Goal: Task Accomplishment & Management: Complete application form

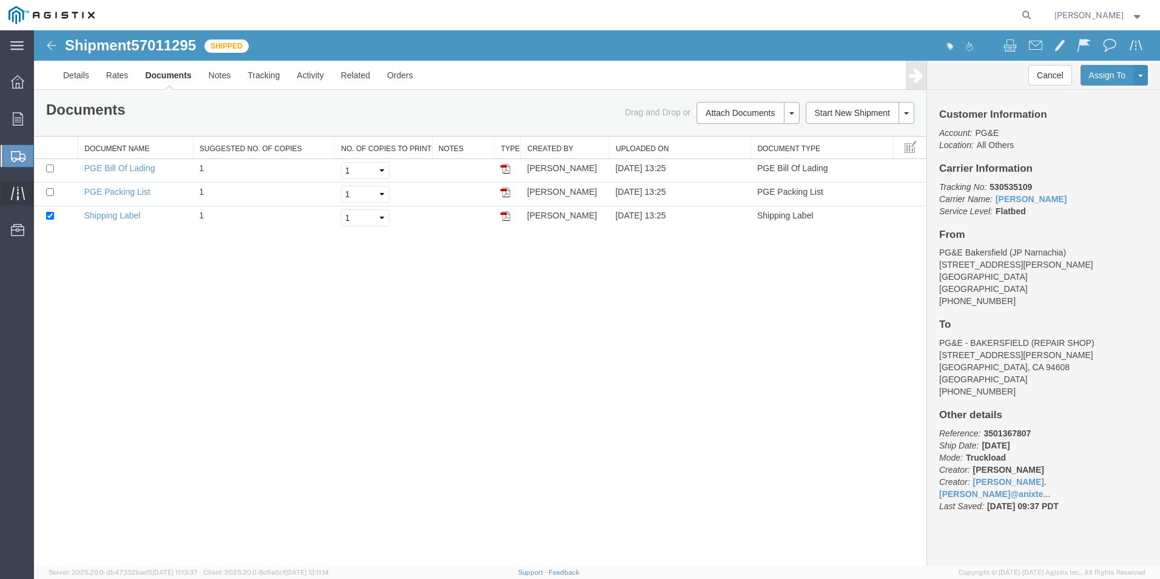
click at [14, 194] on icon at bounding box center [18, 193] width 14 height 14
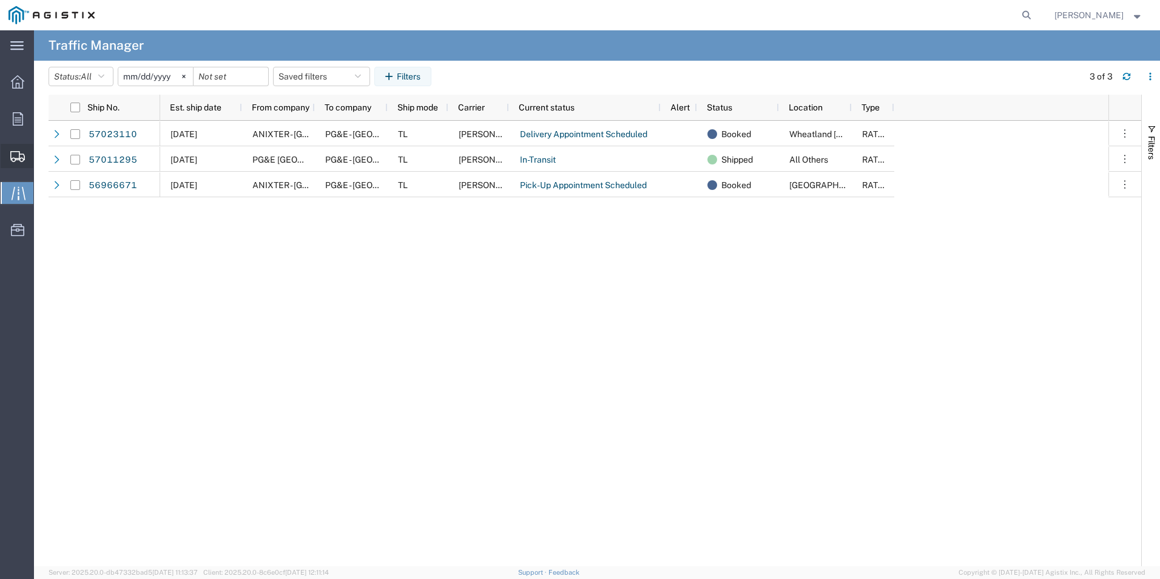
click at [0, 0] on span "Create Shipment" at bounding box center [0, 0] width 0 height 0
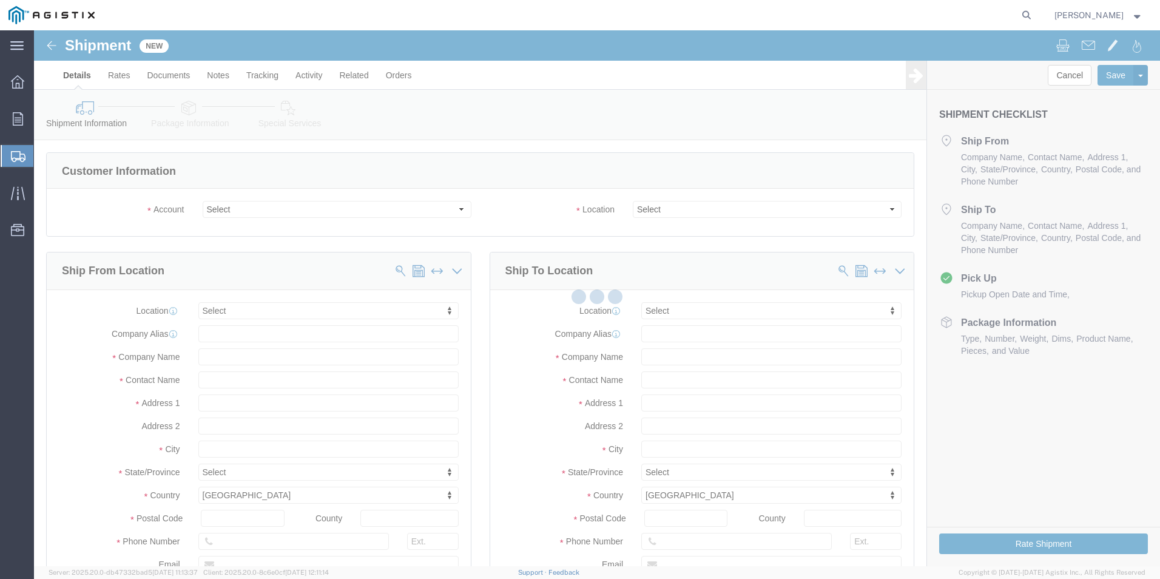
select select
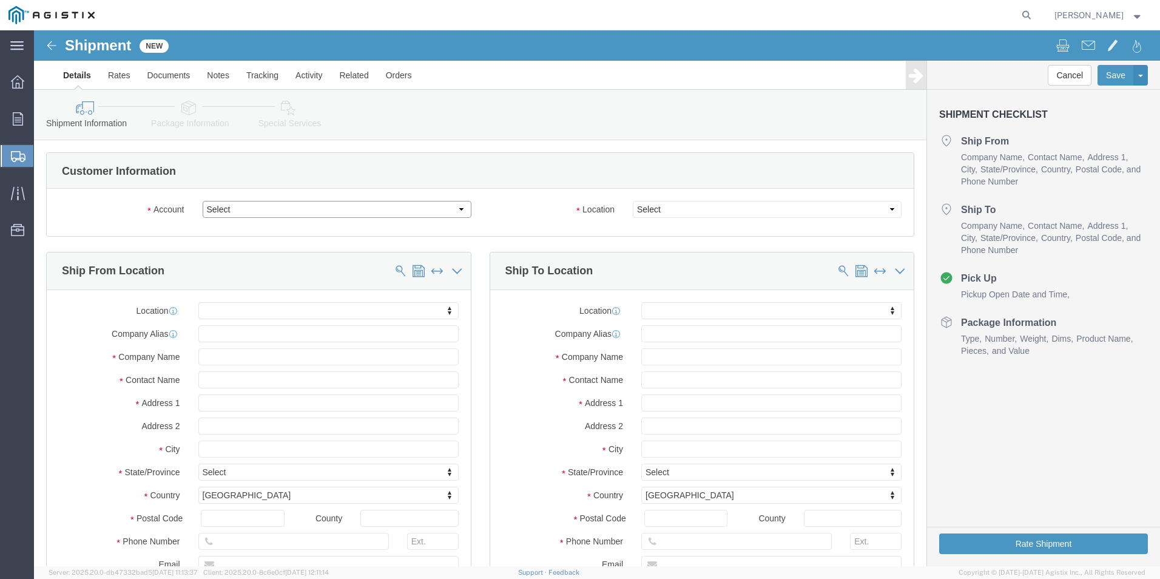
click select "Select Anixter Inc PG&E"
select select "9596"
click select "Select Anixter Inc PG&E"
select select
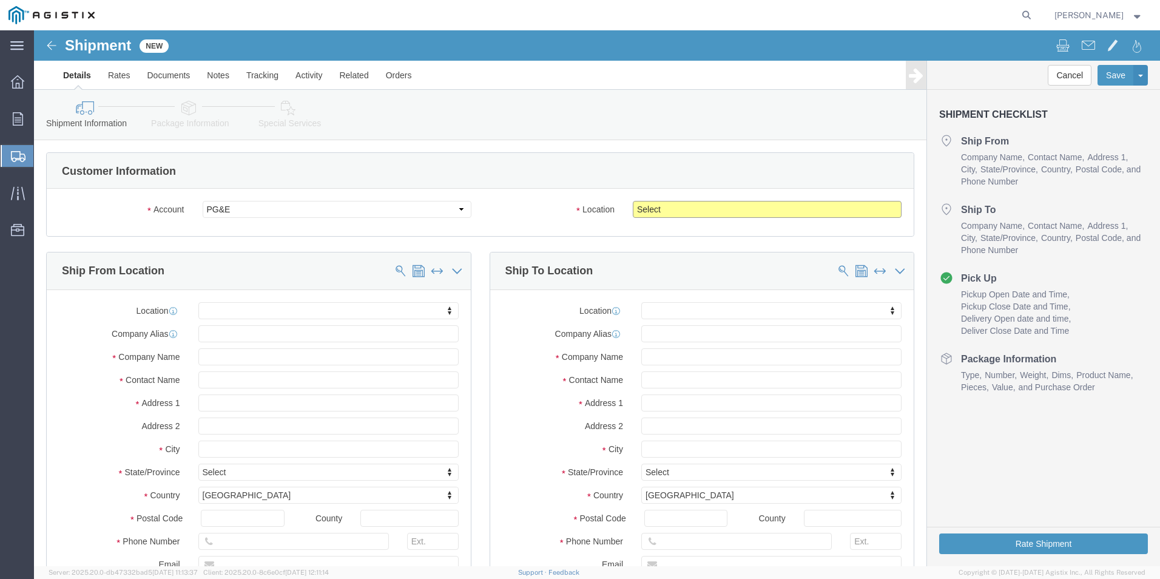
click select "Select All Others [GEOGRAPHIC_DATA] [GEOGRAPHIC_DATA] [GEOGRAPHIC_DATA] [GEOGRA…"
select select "19740"
click select "Select All Others [GEOGRAPHIC_DATA] [GEOGRAPHIC_DATA] [GEOGRAPHIC_DATA] [GEOGRA…"
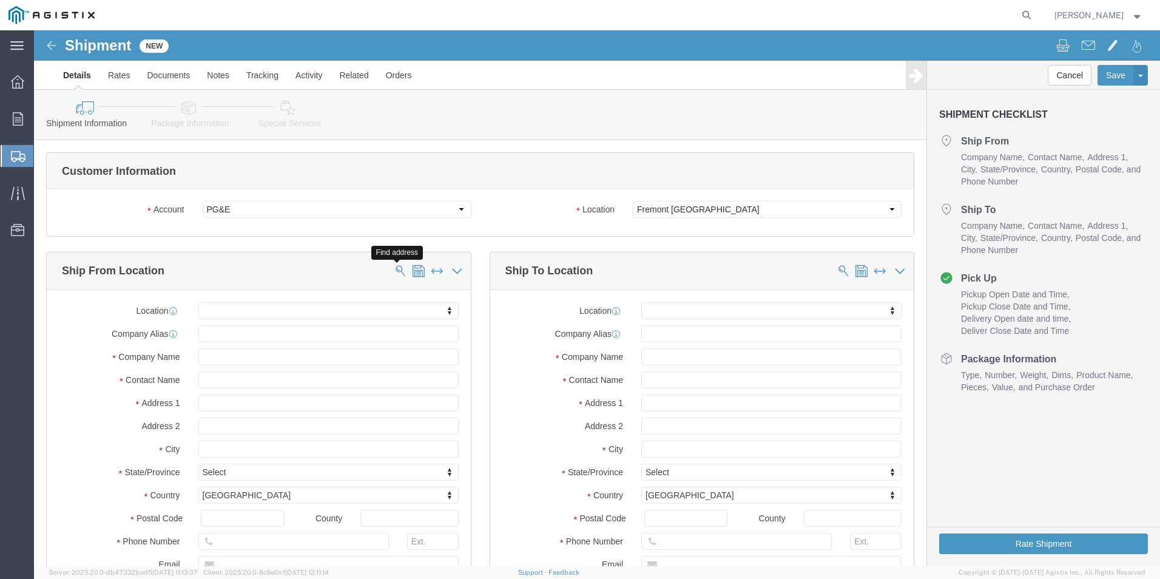
click span
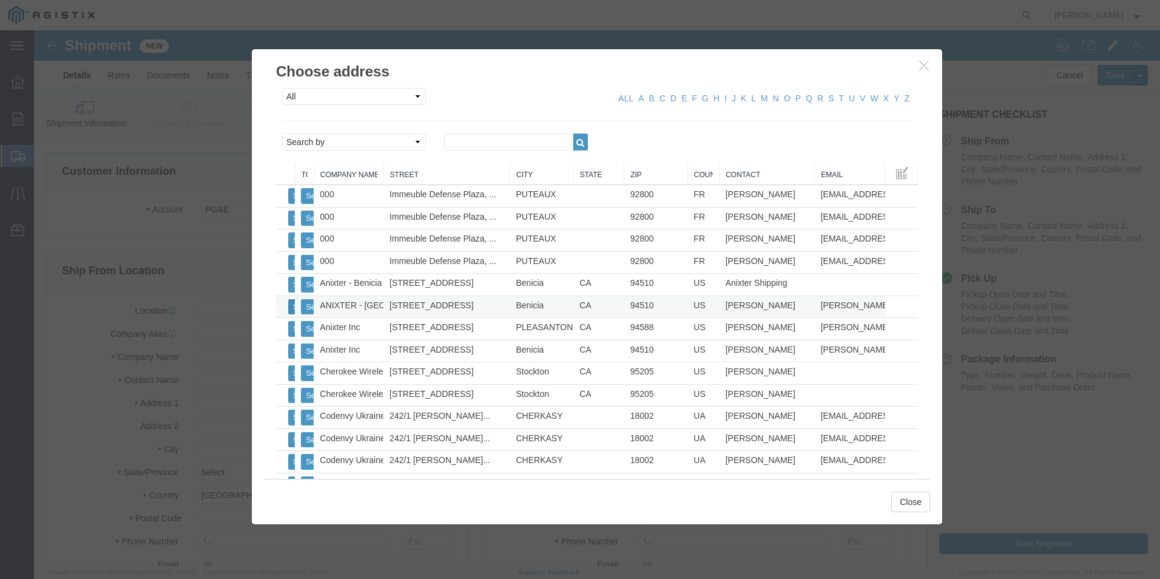
click button "Select"
select select "CA"
click button "Close"
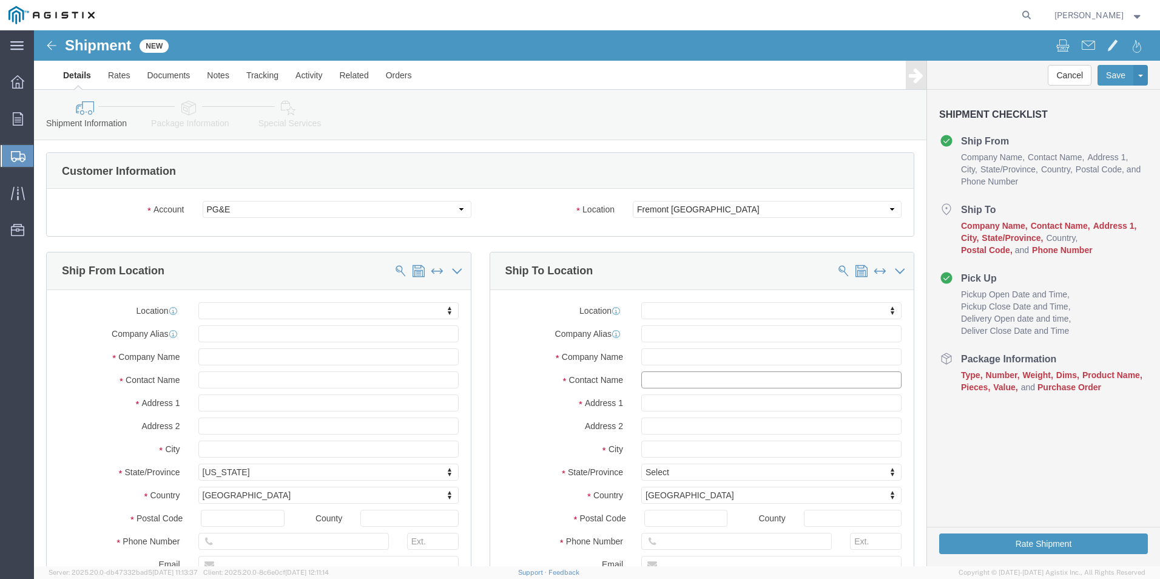
click input "text"
drag, startPoint x: 595, startPoint y: 353, endPoint x: 567, endPoint y: 353, distance: 27.9
click div "Contact Name [PERSON_NAME]"
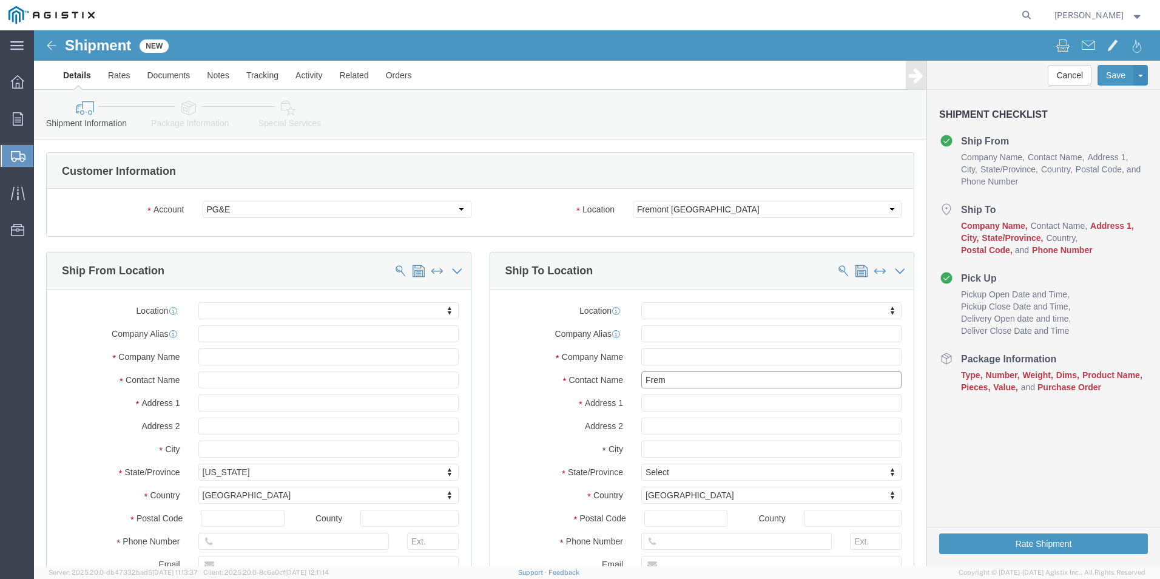
type input "Fremo"
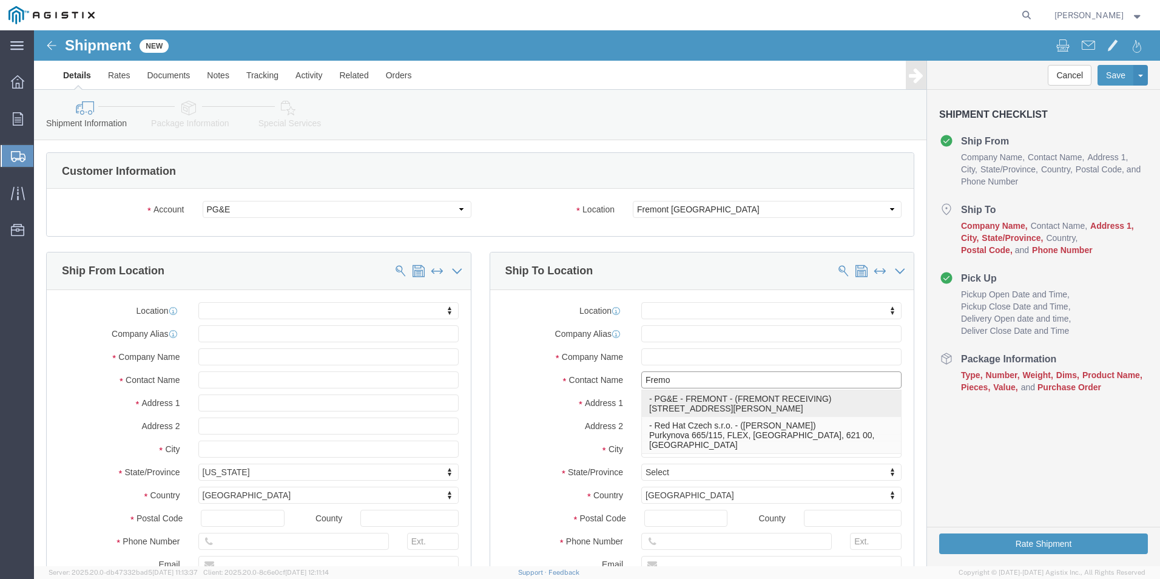
click p "- PG&E - FREMONT - ([GEOGRAPHIC_DATA] RECEIVING) [STREET_ADDRESS][PERSON_NAME]"
select select "CA"
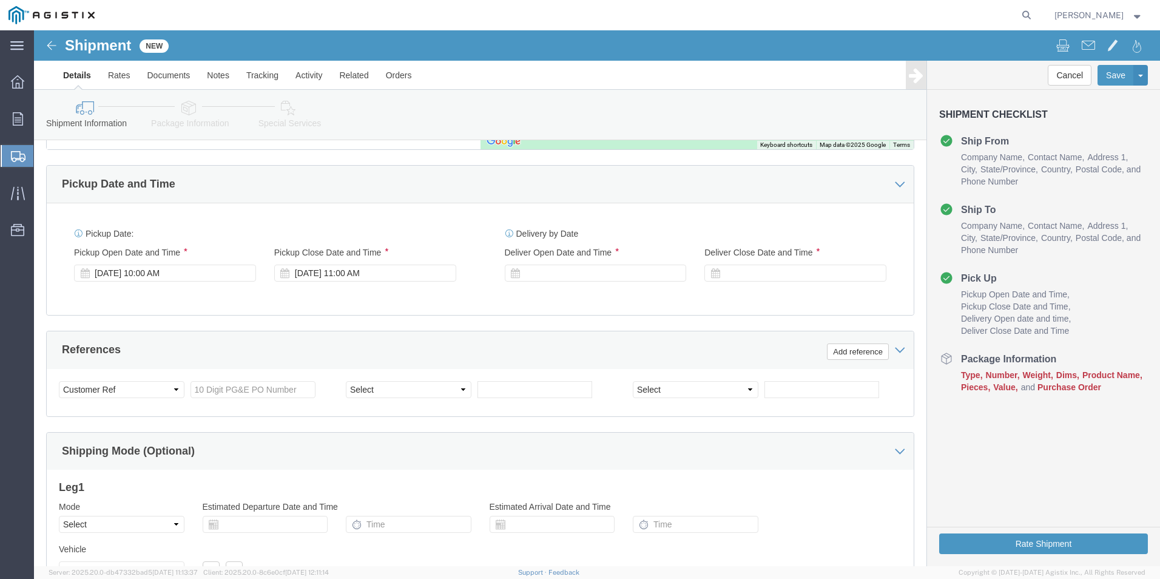
scroll to position [728, 0]
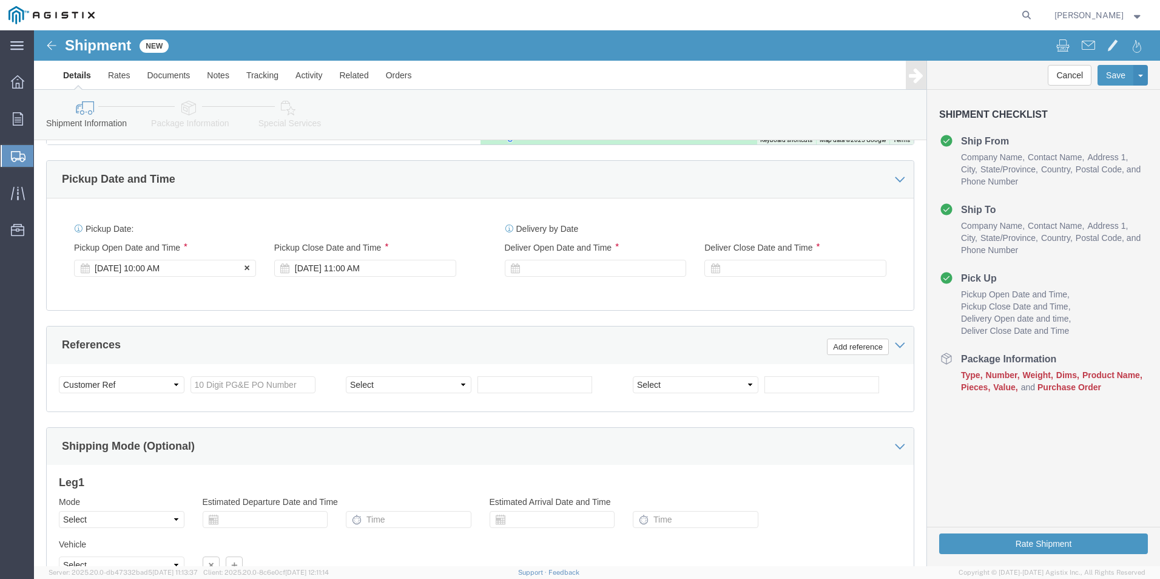
type input "FREMONT RECEIVING"
click div "Pickup Start Date Pickup Start Time Pickup Open Date and Time [DATE] 10:00 AM"
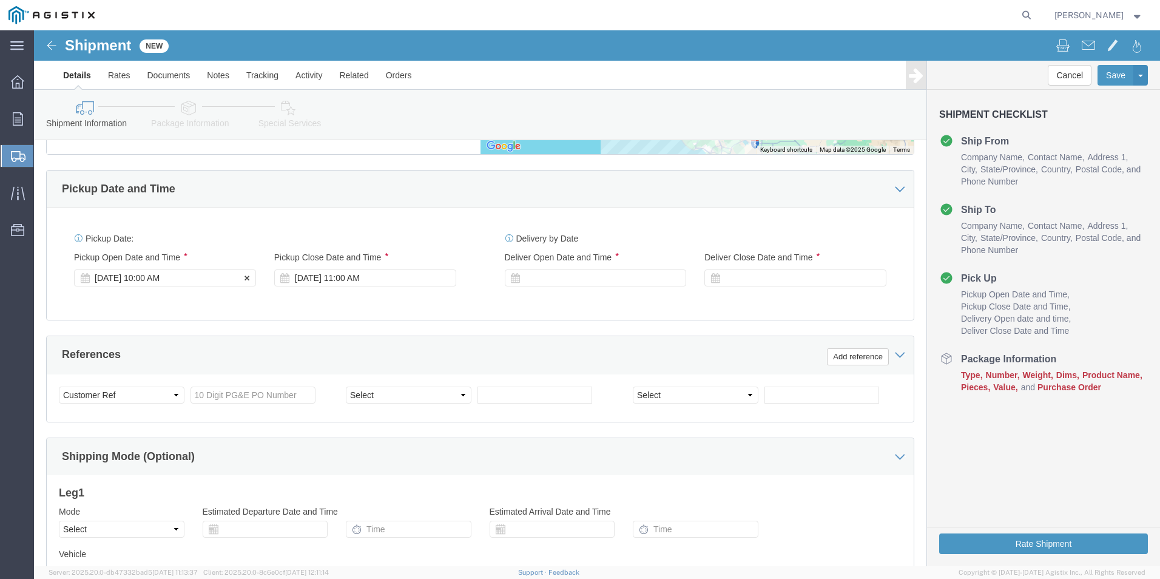
click div "[DATE] 10:00 AM"
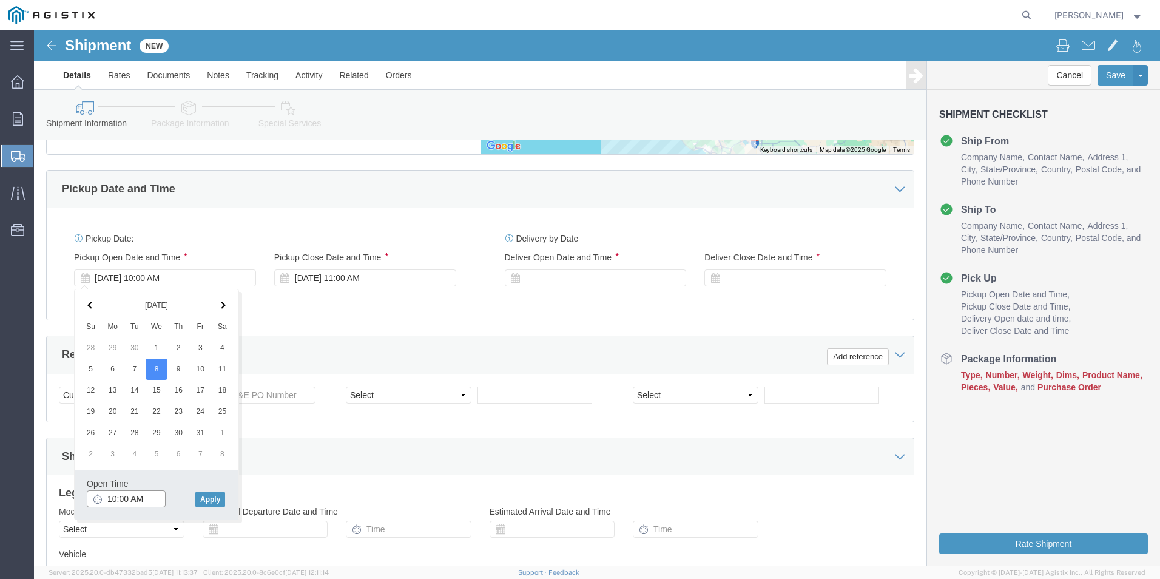
click input "10:00 AM"
type input "8:00 AM"
click button "Apply"
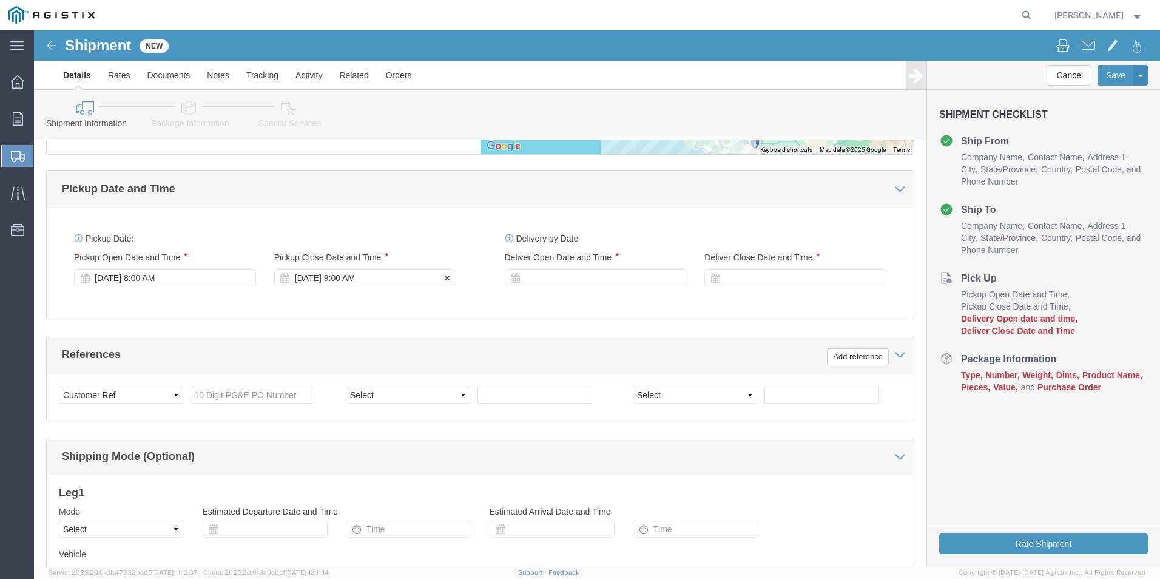
click div "[DATE] 9:00 AM"
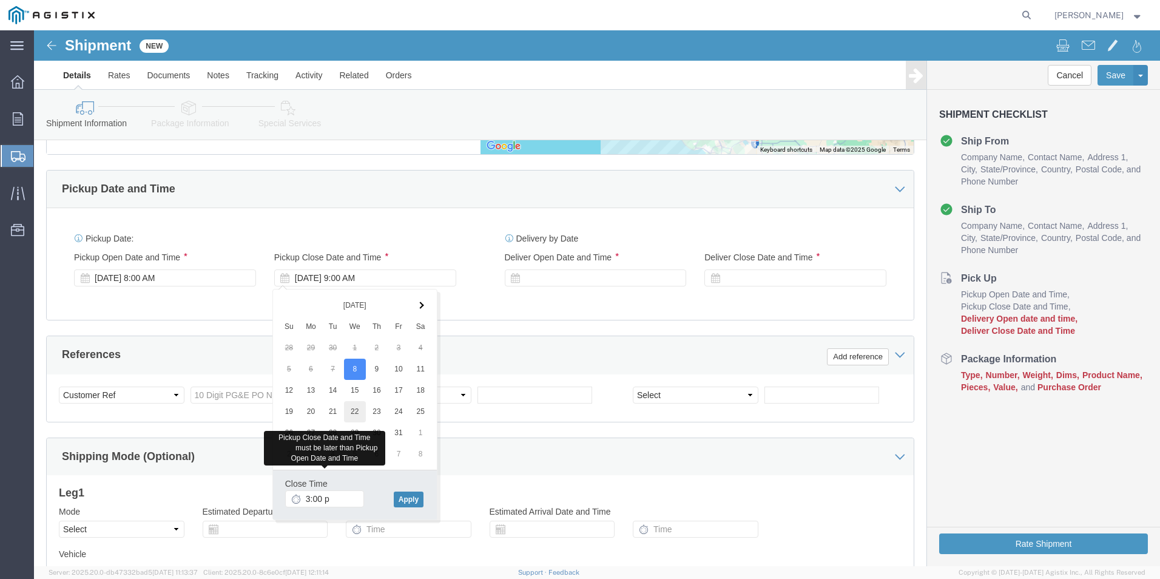
type input "3:00 PM"
click button "Apply"
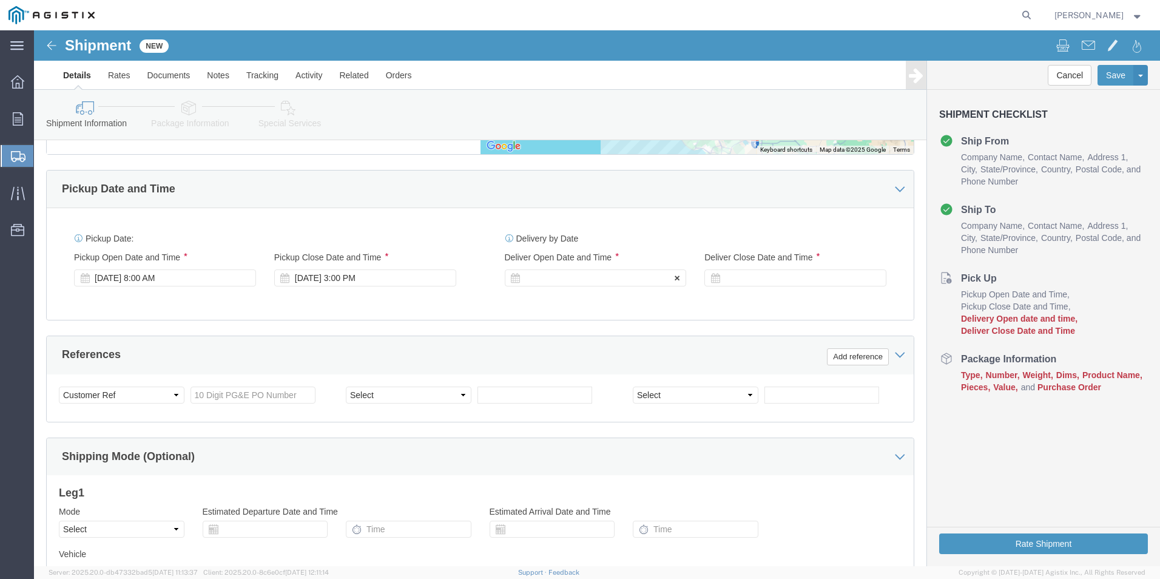
click div
click input "4:00 PM"
type input "6:00 AM"
click button "Apply"
click icon
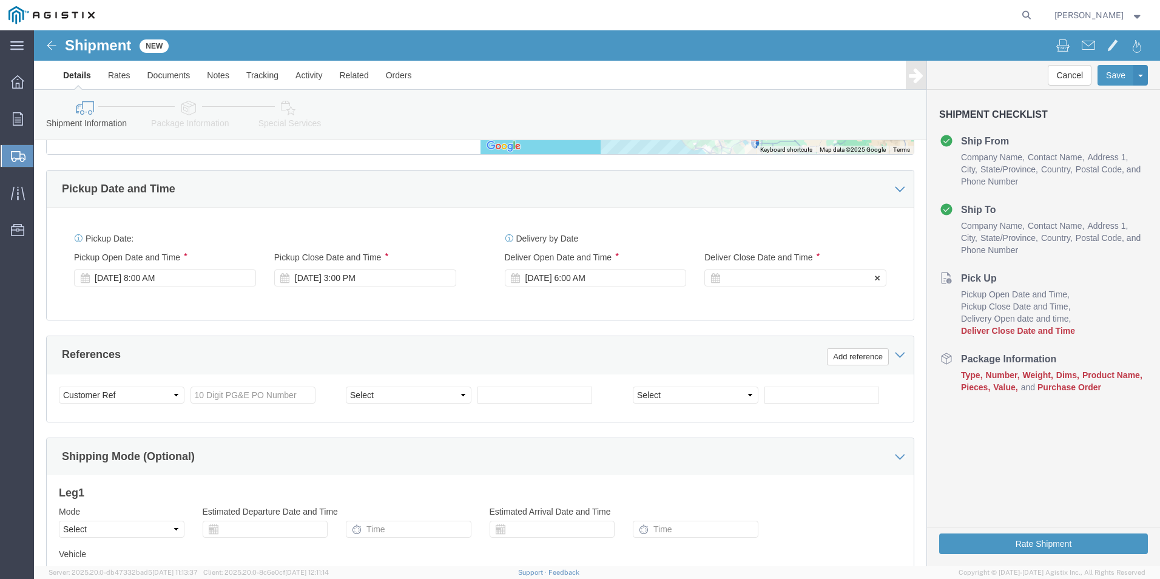
click div
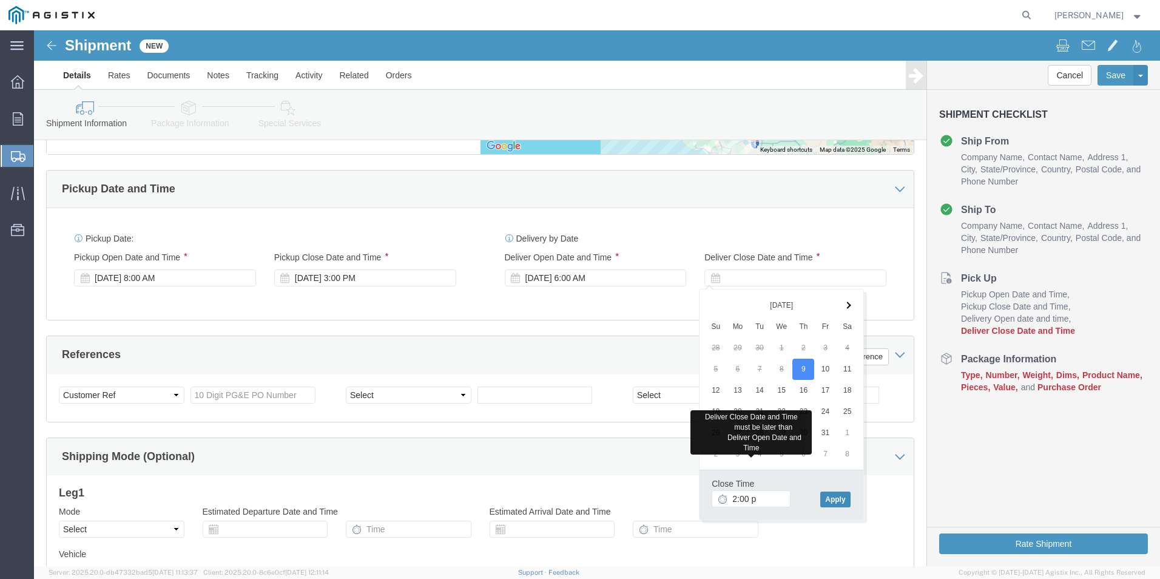
type input "2:00 PM"
click button "Apply"
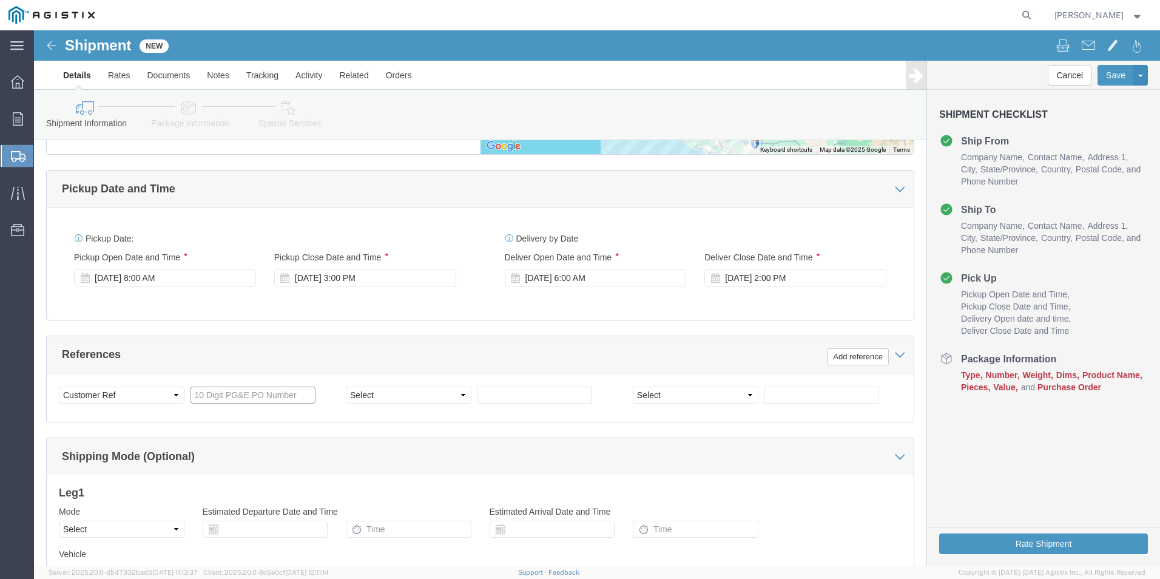
click input "text"
type input "3501367807"
select select "PURCHORD"
type input "3501418858"
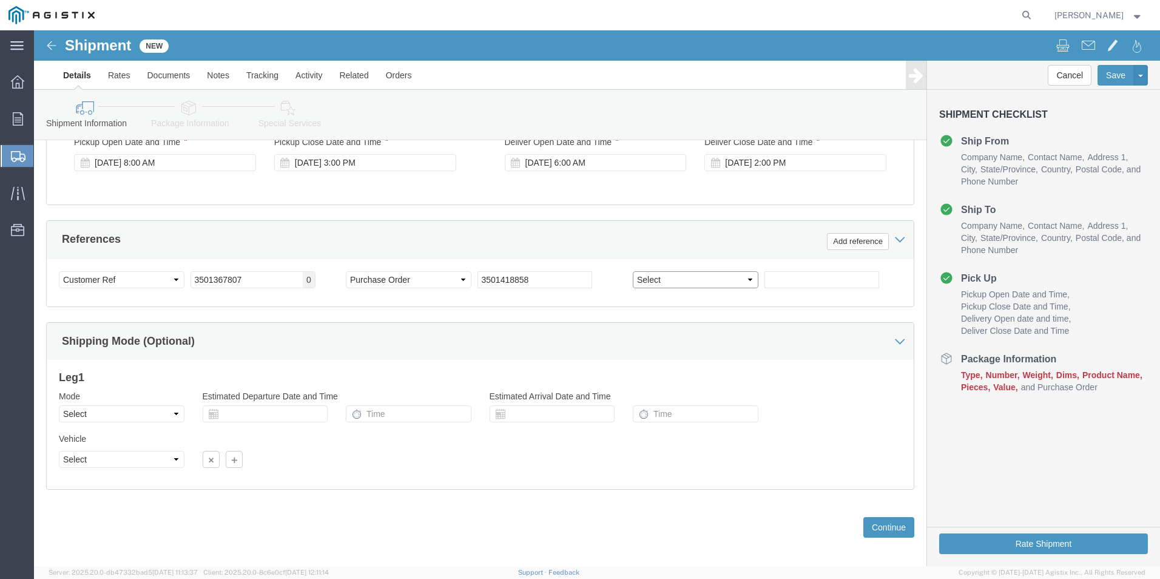
scroll to position [852, 0]
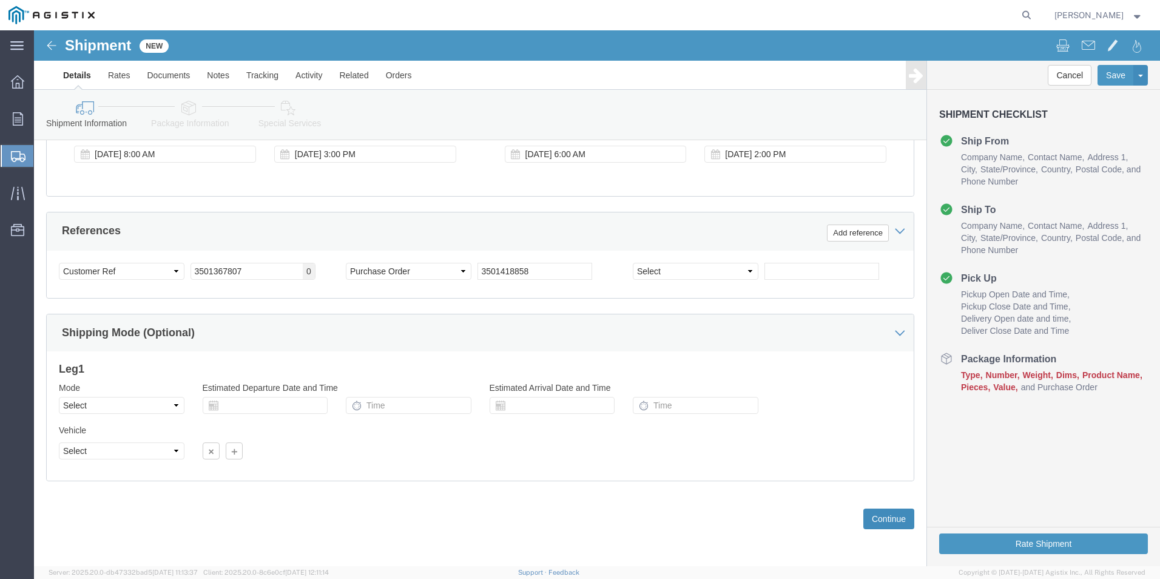
click button "Continue"
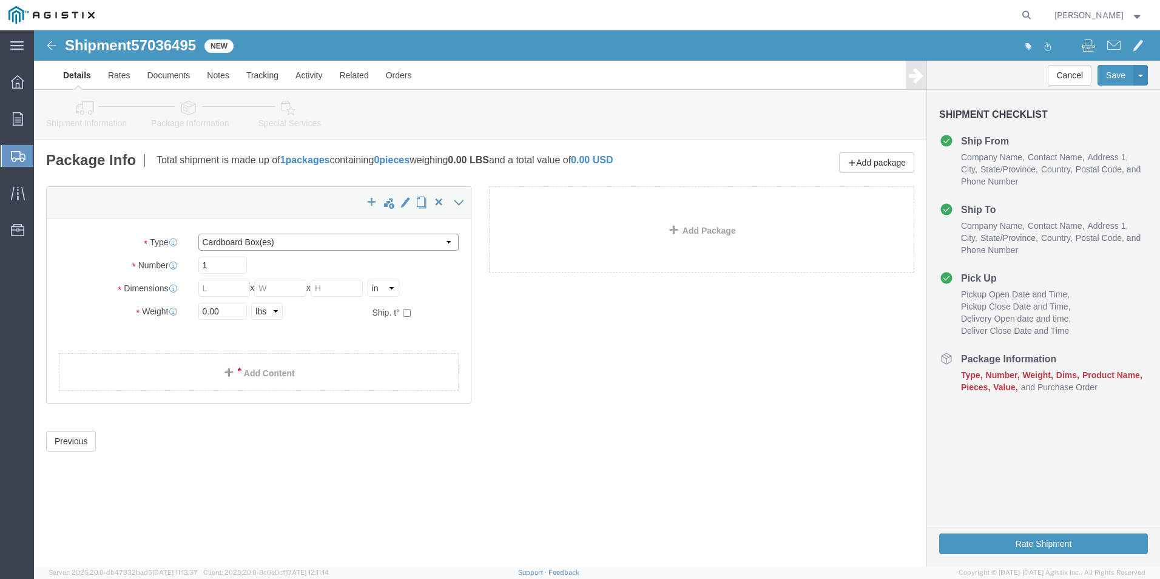
click select "Select Bulk Bundle(s) Cardboard Box(es) Carton(s) Crate(s) Drum(s) (Fiberboard)…"
select select "PONS"
click select "Select Bulk Bundle(s) Cardboard Box(es) Carton(s) Crate(s) Drum(s) (Fiberboard)…"
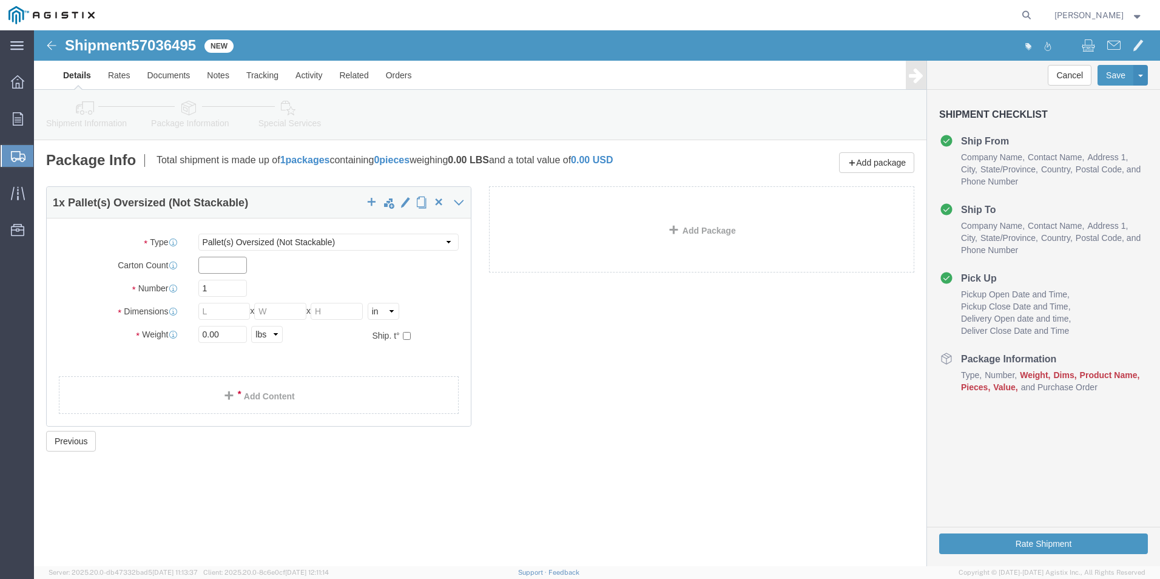
click input "text"
type input "1"
type input "4"
type input "56"
type input "50"
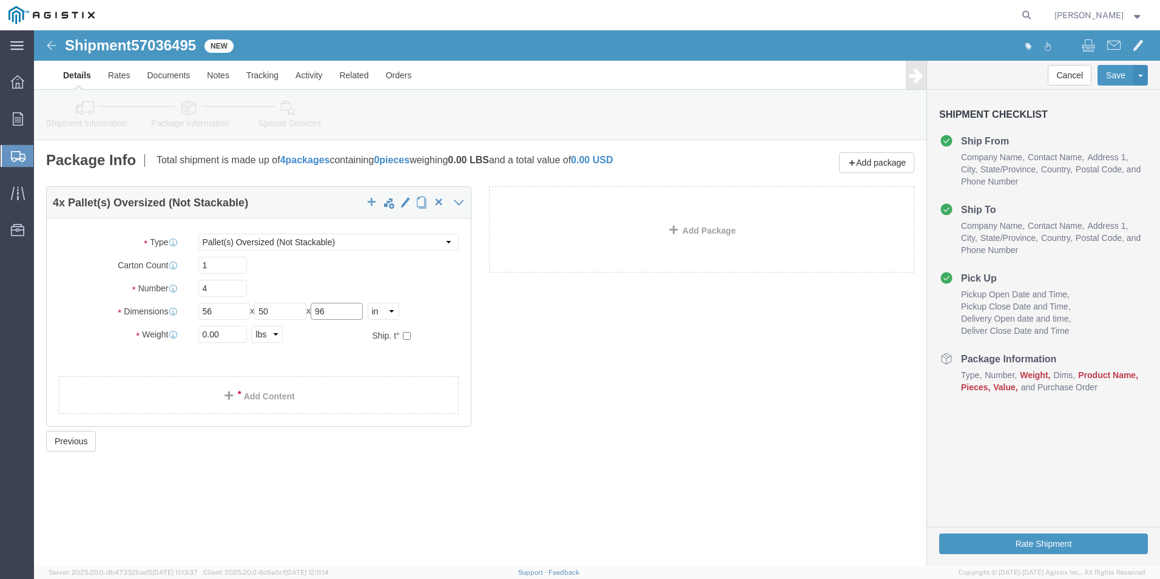
type input "96"
type input "16000"
click link "Add Content"
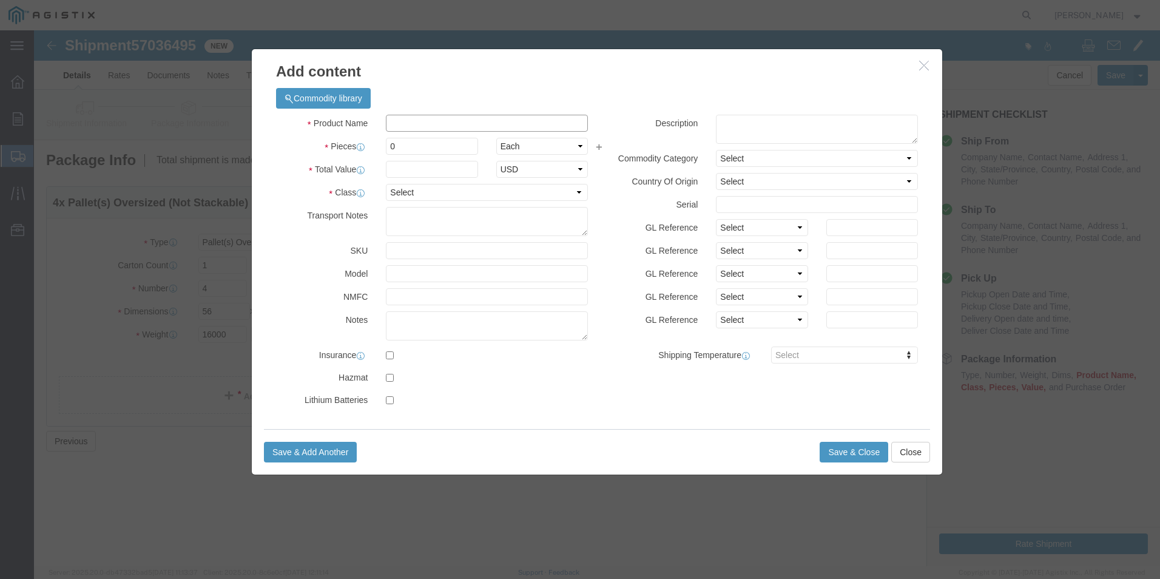
click input "text"
type input "m"
type input "M263245"
click td "Name: REGULATOR 300A MS VOLTAGE W/ CTRL"
select select
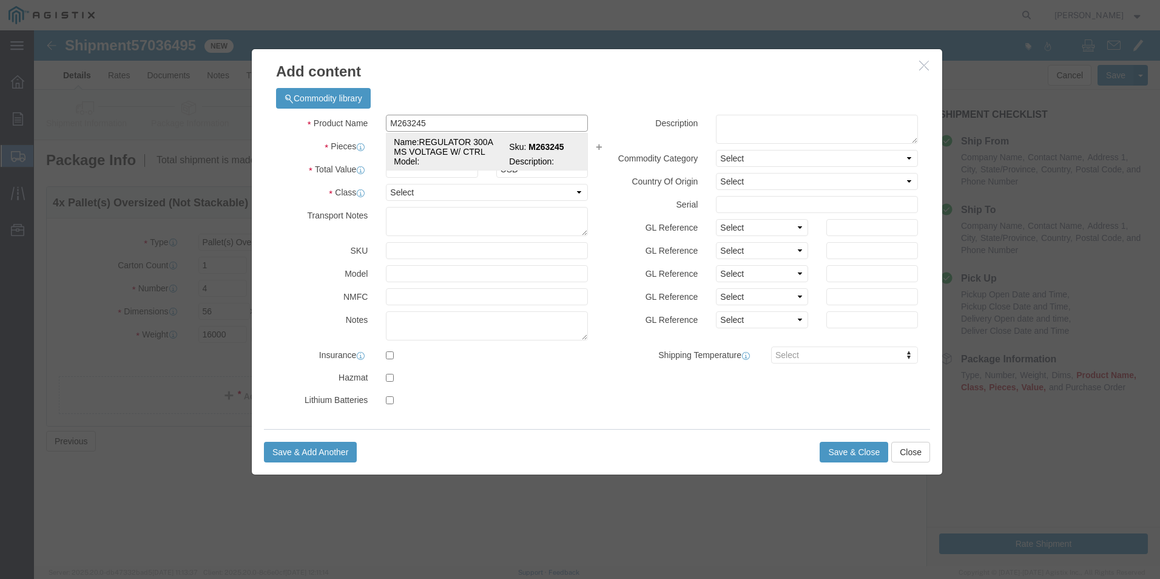
select select "USD"
type input "REGULATOR 300A MS VOLTAGE W/ CTRL"
type input "M263245"
type input "REGULATOR 300A MS VOLTAGE W/ CTRL"
click input "text"
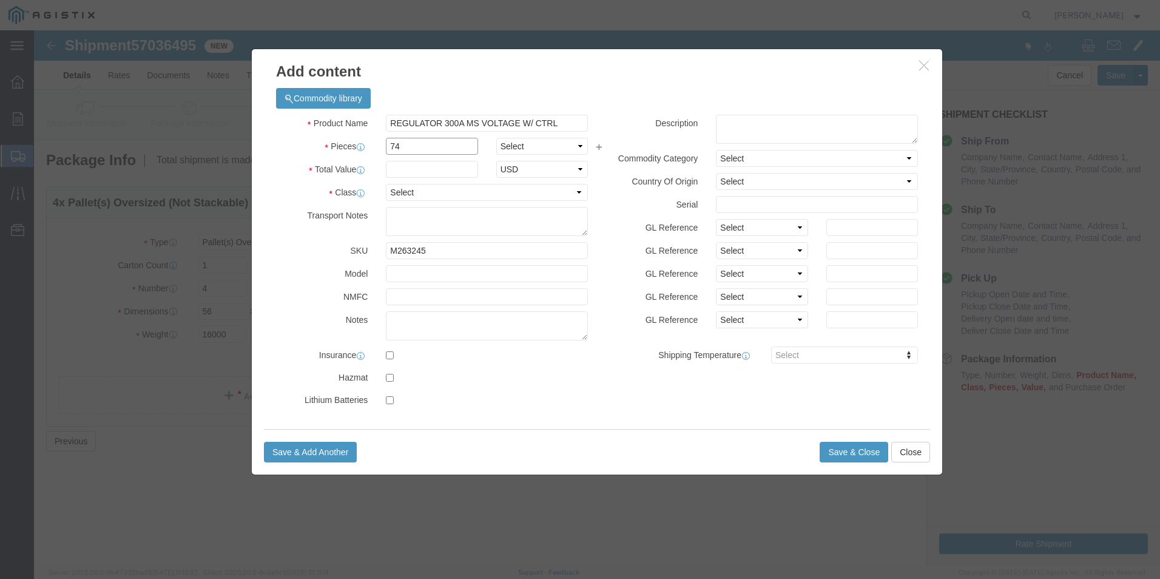
drag, startPoint x: 398, startPoint y: 115, endPoint x: 319, endPoint y: 122, distance: 78.6
click div "Pieces 74 Select Bag Barrels 100Board Feet Bottle Box Blister Pack Carats Can C…"
type input "4"
select select "EA"
type input "250000"
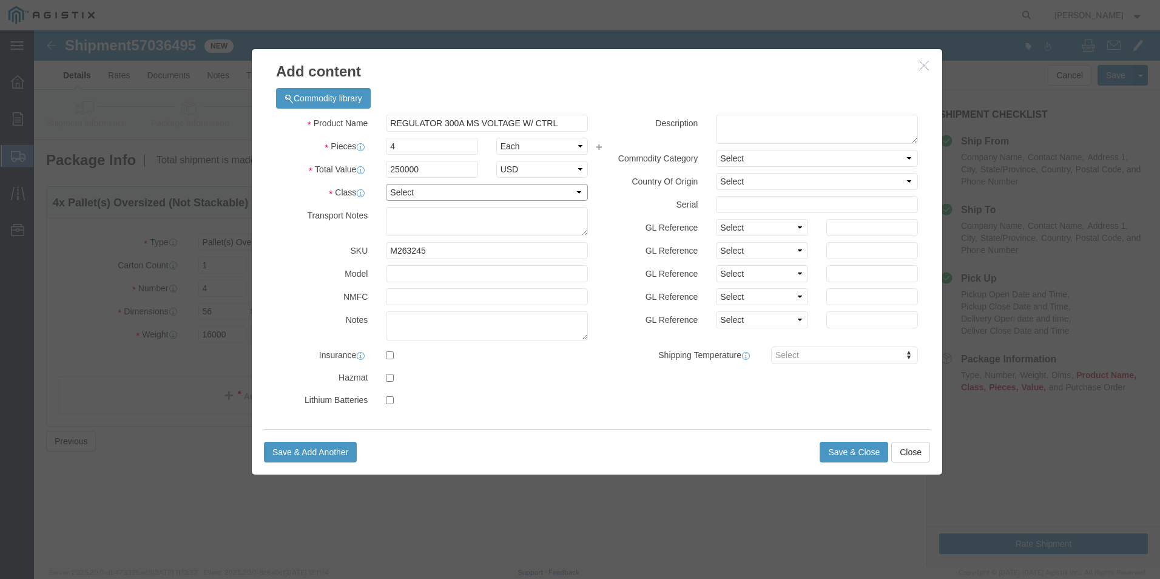
select select "70"
type textarea "MUST BE ON A FLATBED"
drag, startPoint x: 694, startPoint y: 99, endPoint x: 701, endPoint y: 99, distance: 7.3
click textarea
type textarea "M263245"
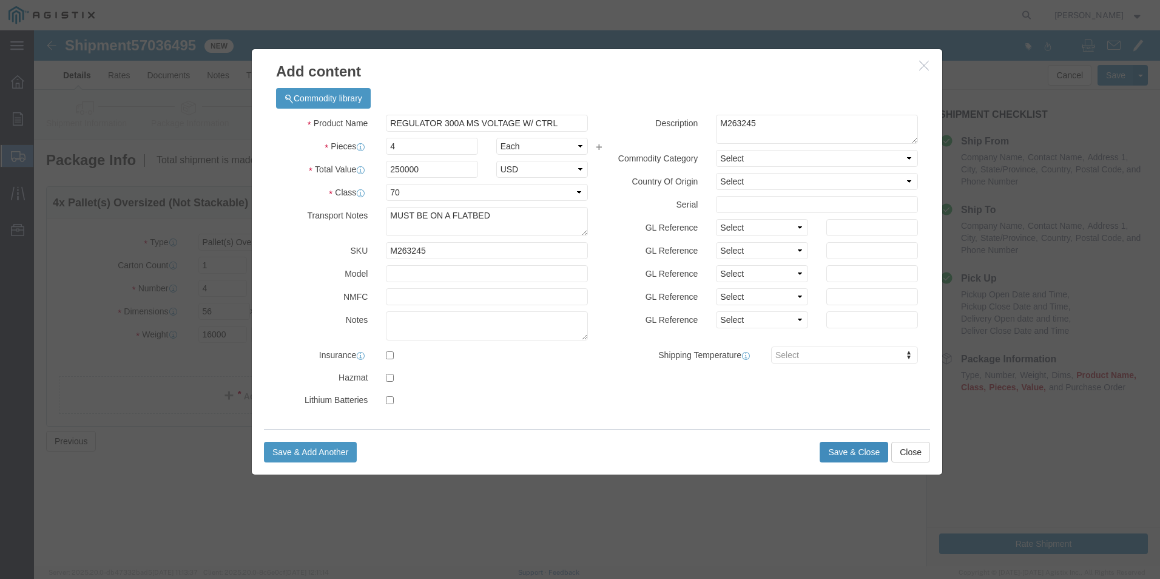
click button "Save & Close"
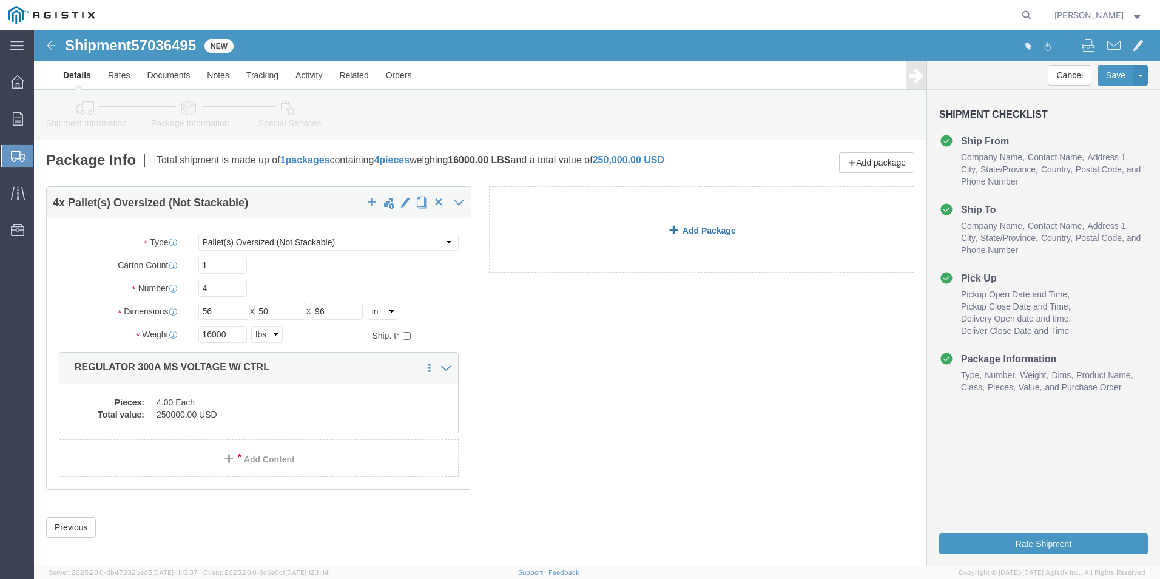
click link "Add Package"
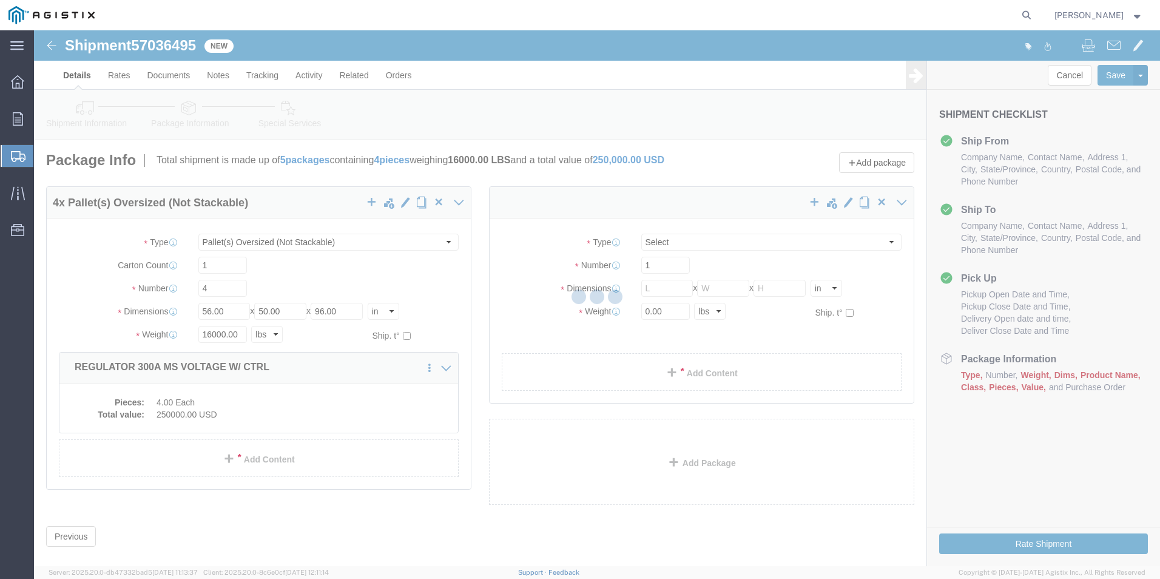
select select "PONS"
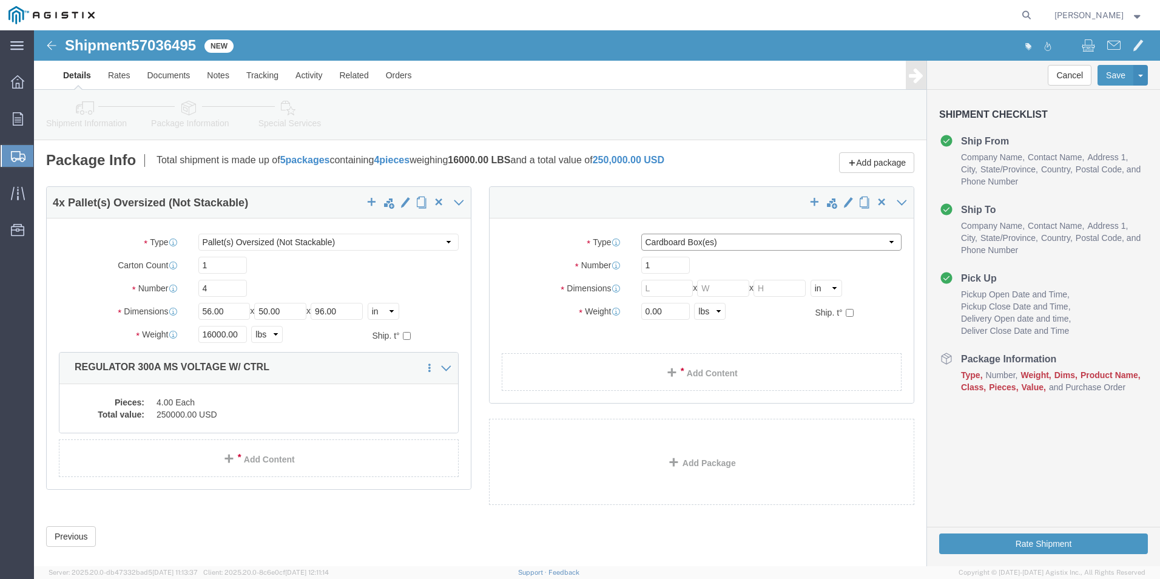
click select "Select Bulk Bundle(s) Cardboard Box(es) Carton(s) Crate(s) Drum(s) (Fiberboard)…"
select select "PSNS"
click select "Select Bulk Bundle(s) Cardboard Box(es) Carton(s) Crate(s) Drum(s) (Fiberboard)…"
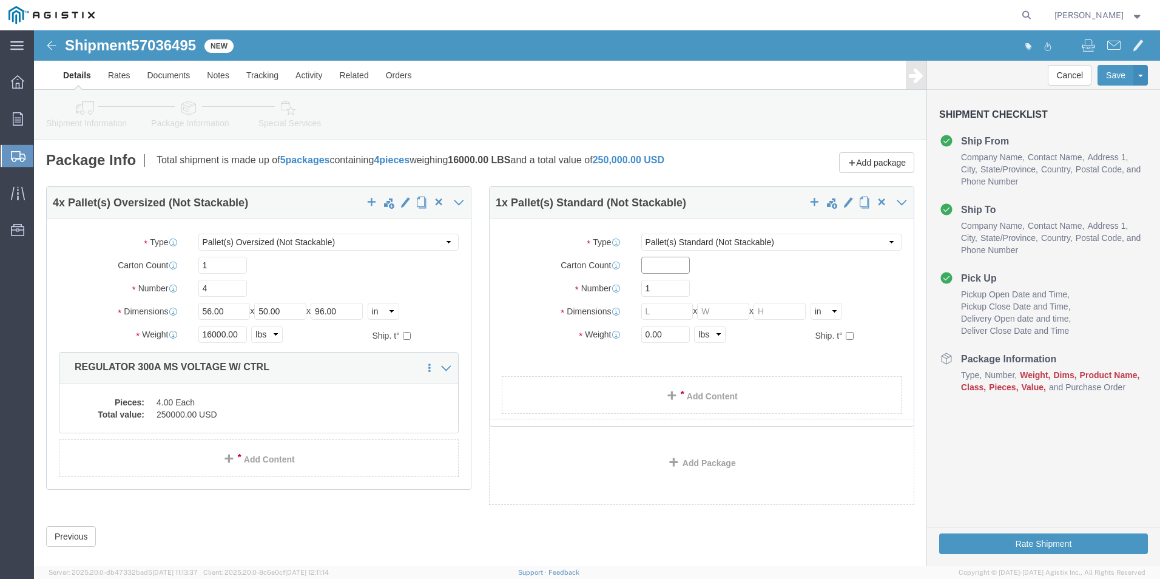
drag, startPoint x: 609, startPoint y: 248, endPoint x: 616, endPoint y: 244, distance: 7.6
click input "text"
type input "1"
type input "20"
type input "32"
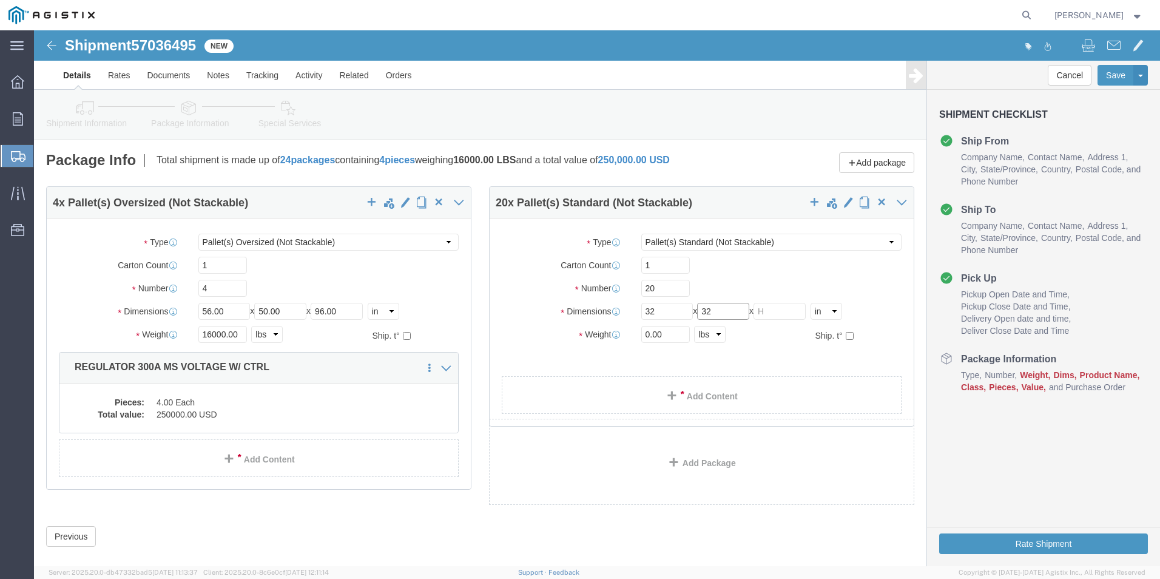
type input "32"
type input "49"
type input "3500"
click link "Add Content"
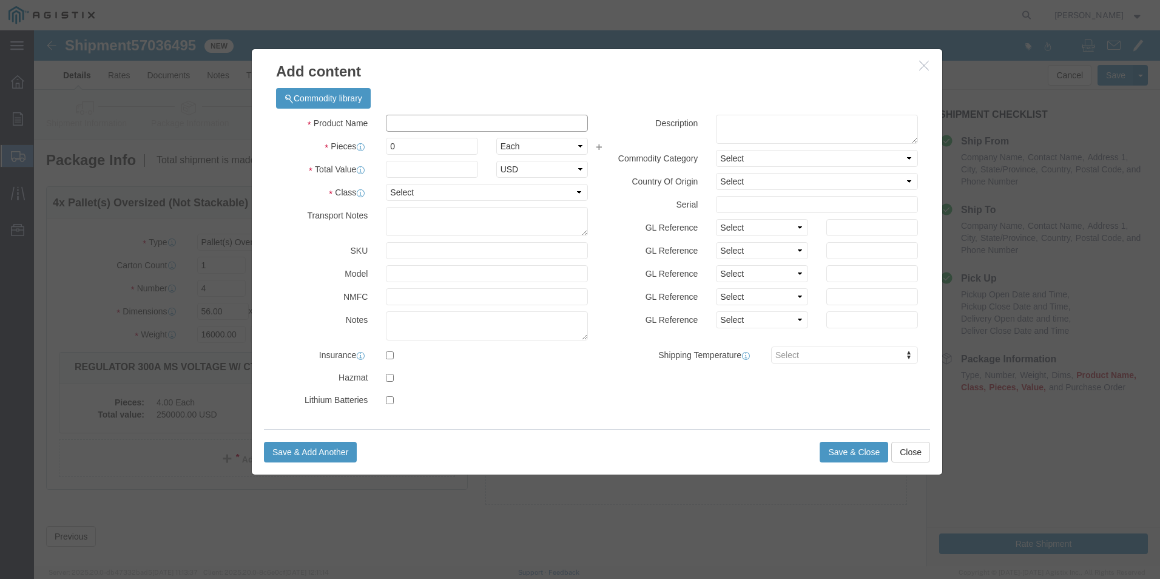
click input "text"
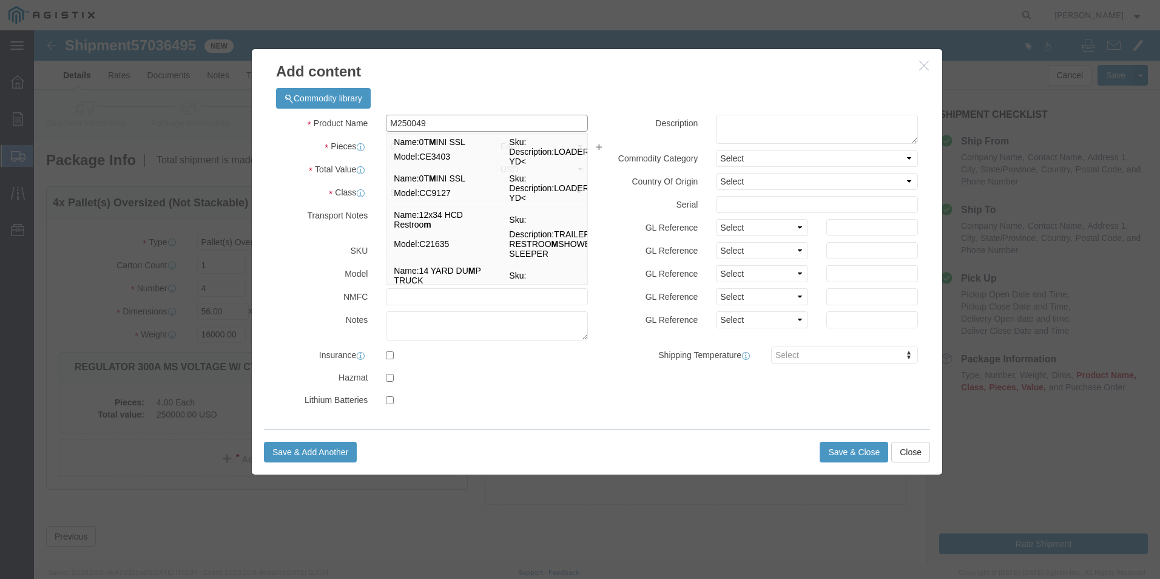
type input "M250049"
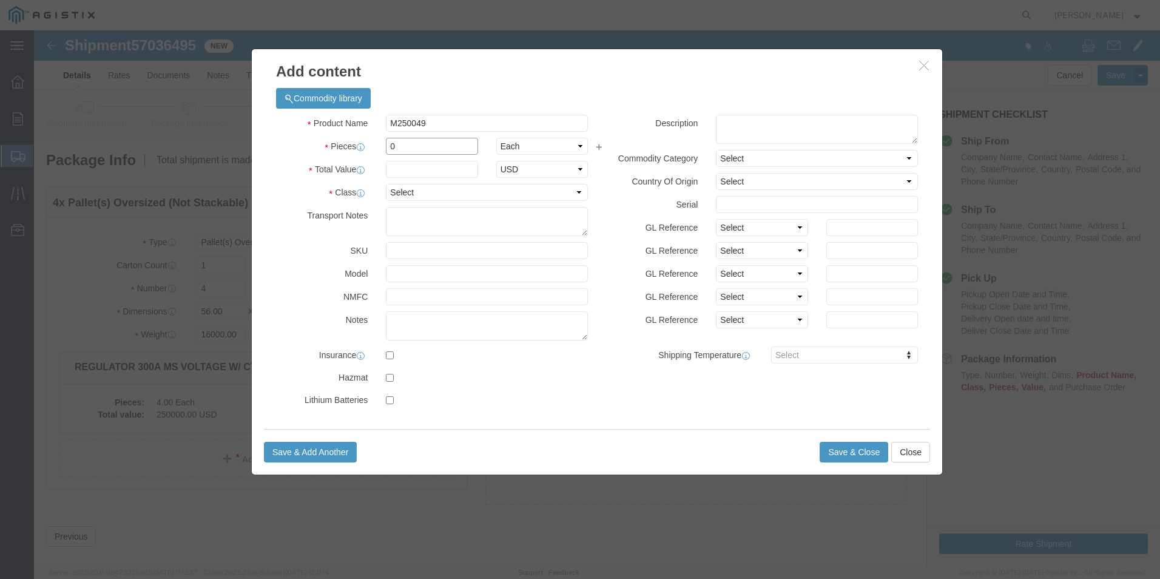
drag, startPoint x: 360, startPoint y: 113, endPoint x: 318, endPoint y: 115, distance: 41.9
click div "Pieces 0 Select Bag Barrels 100Board Feet Bottle Box Blister Pack Carats Can Ca…"
type input "20"
click input "text"
type input "35000"
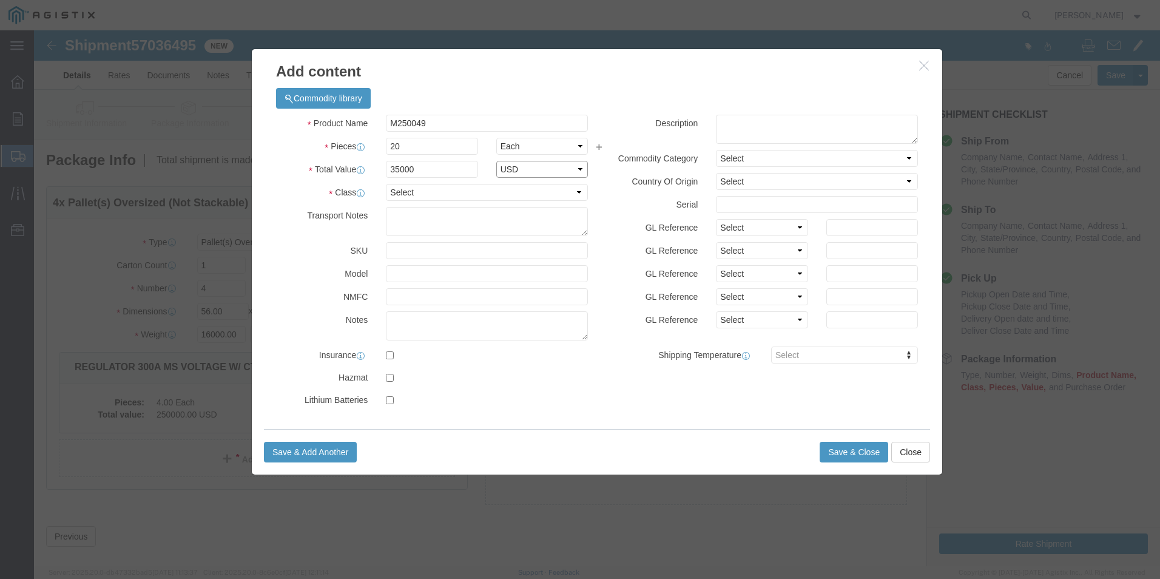
select select "USD"
select select "70"
click textarea
click input "M250049"
click div
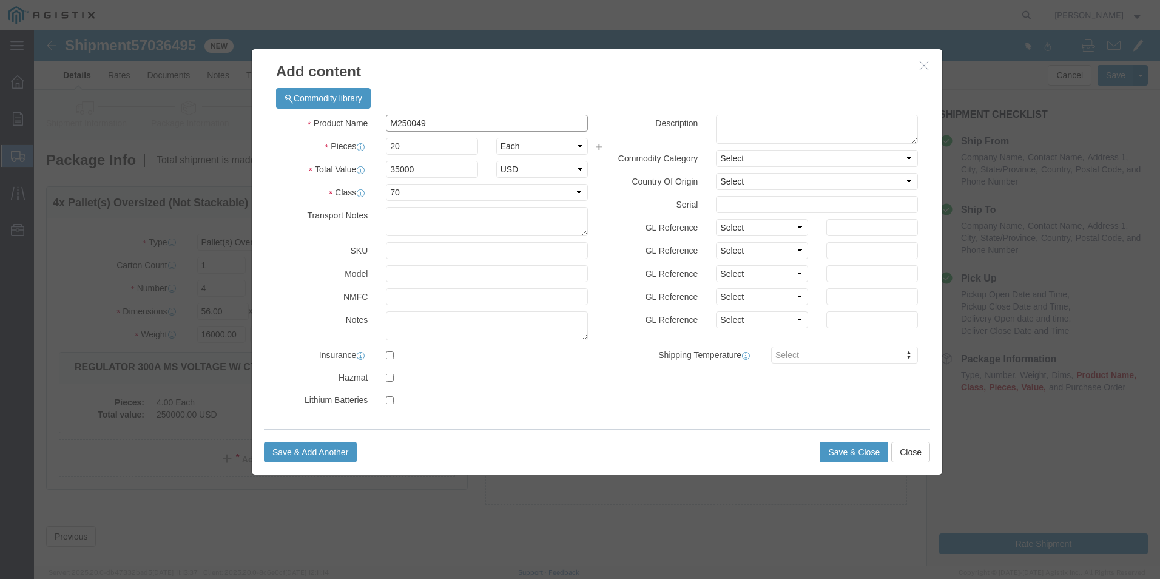
click input "M250049"
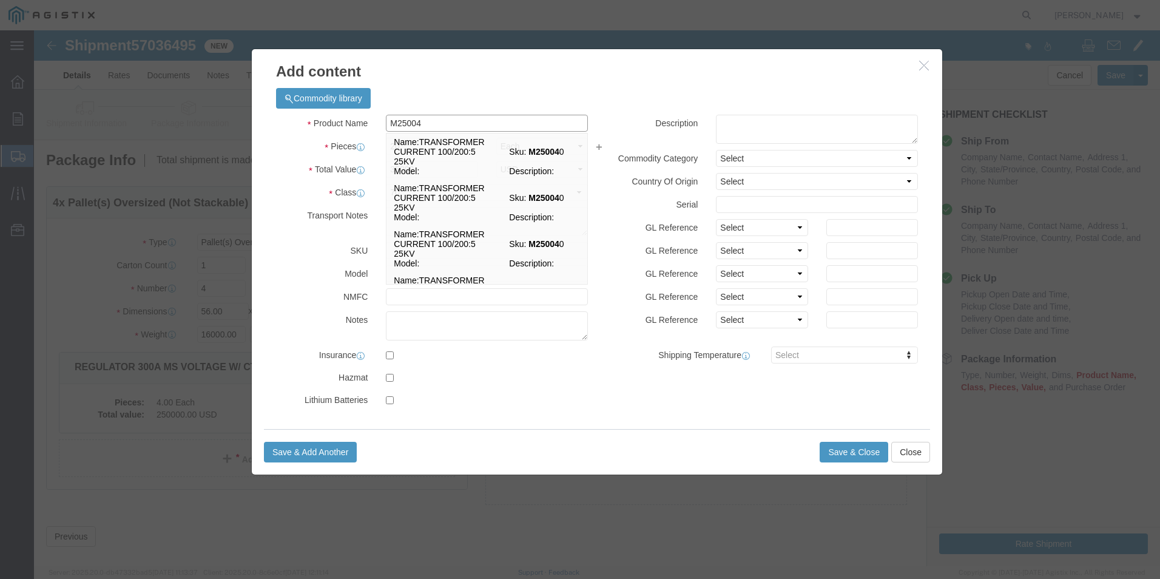
type input "M250049"
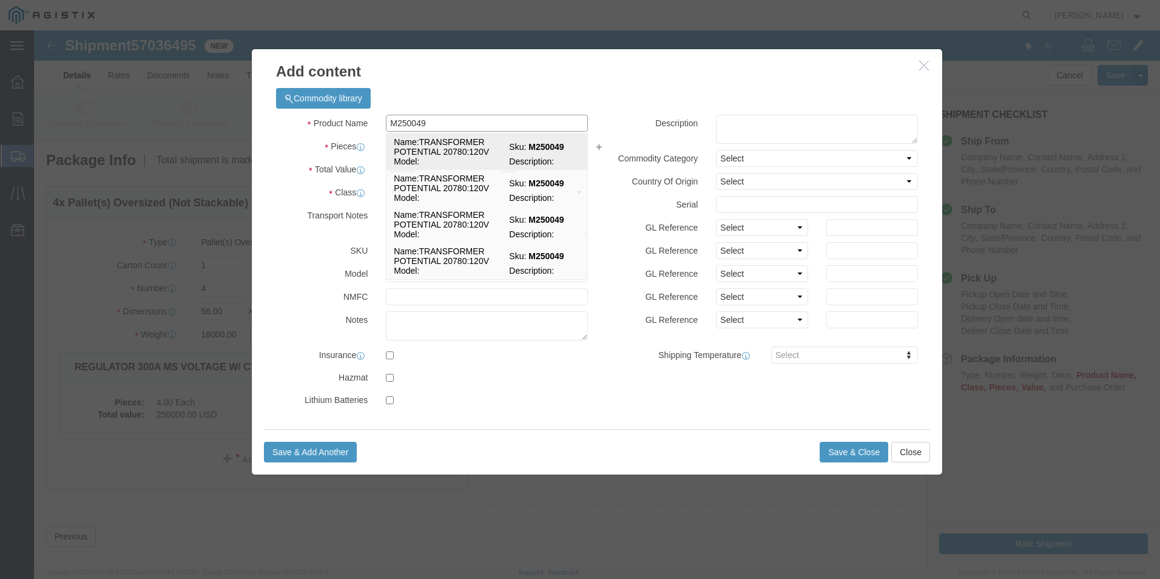
click td "Name: TRANSFORMER POTENTIAL 20780:120V"
click input "20"
select select
type input "TRANSFORMER POTENTIAL 20780:120V"
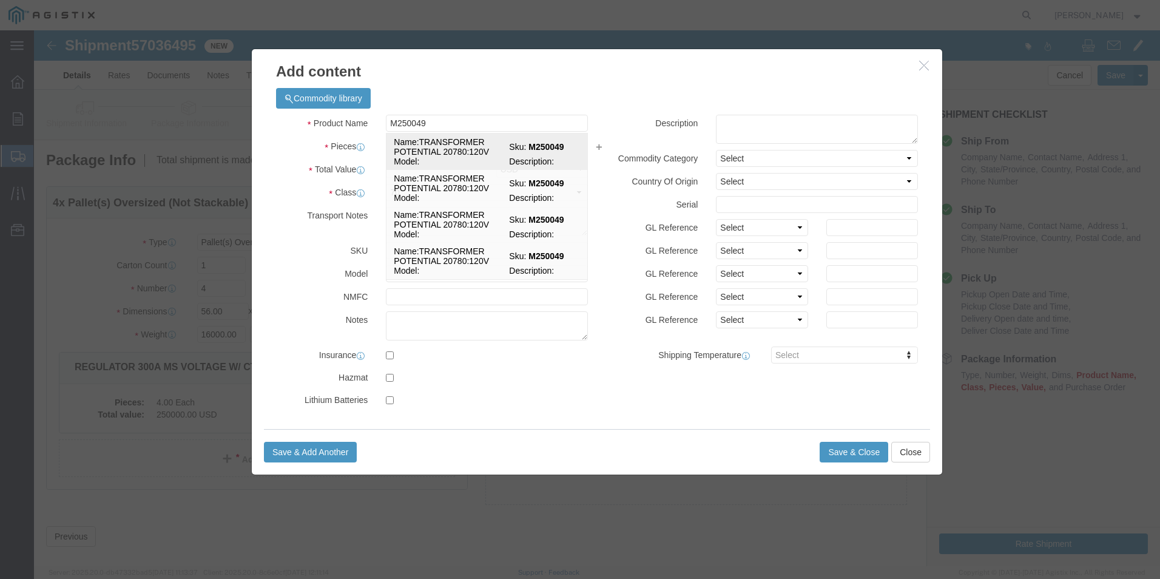
type input "M250049"
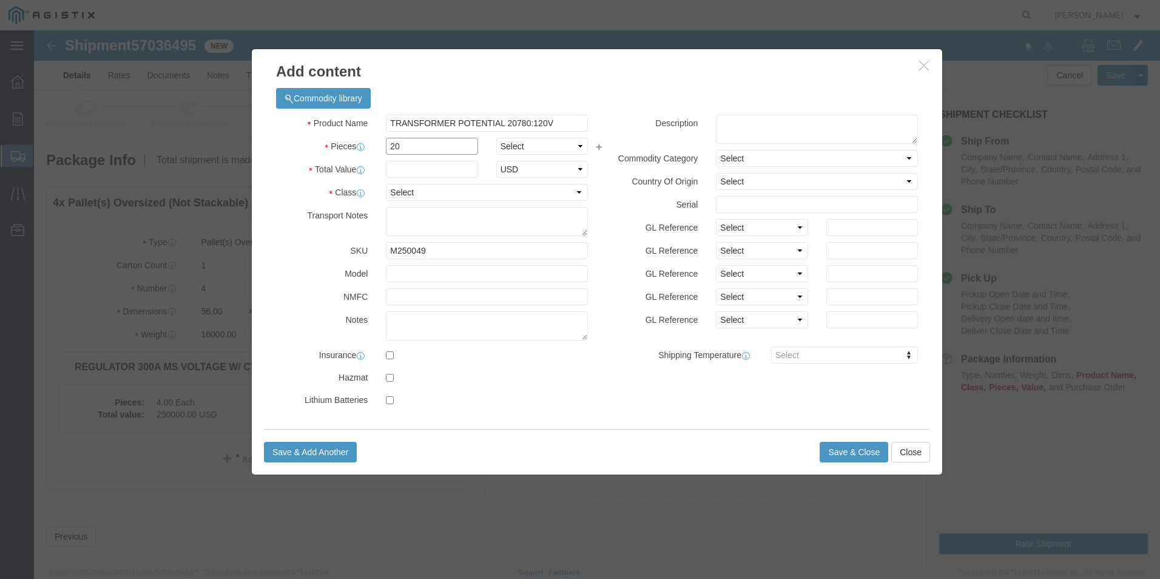
type input "20"
select select "EA"
type input "35000"
select select "70"
click textarea
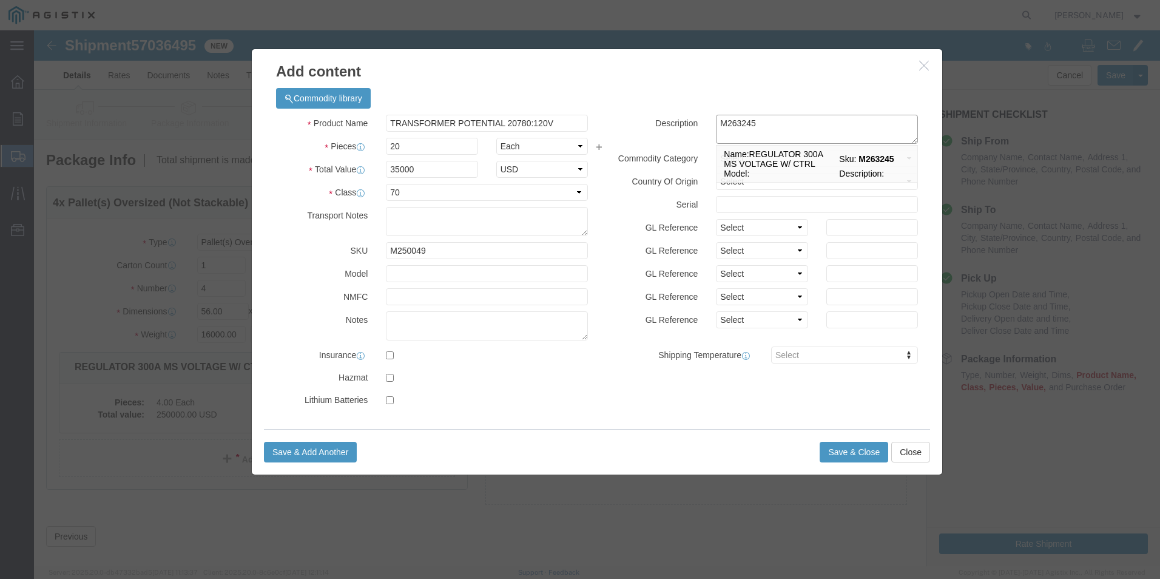
type textarea "M263245"
click button "Save & Close"
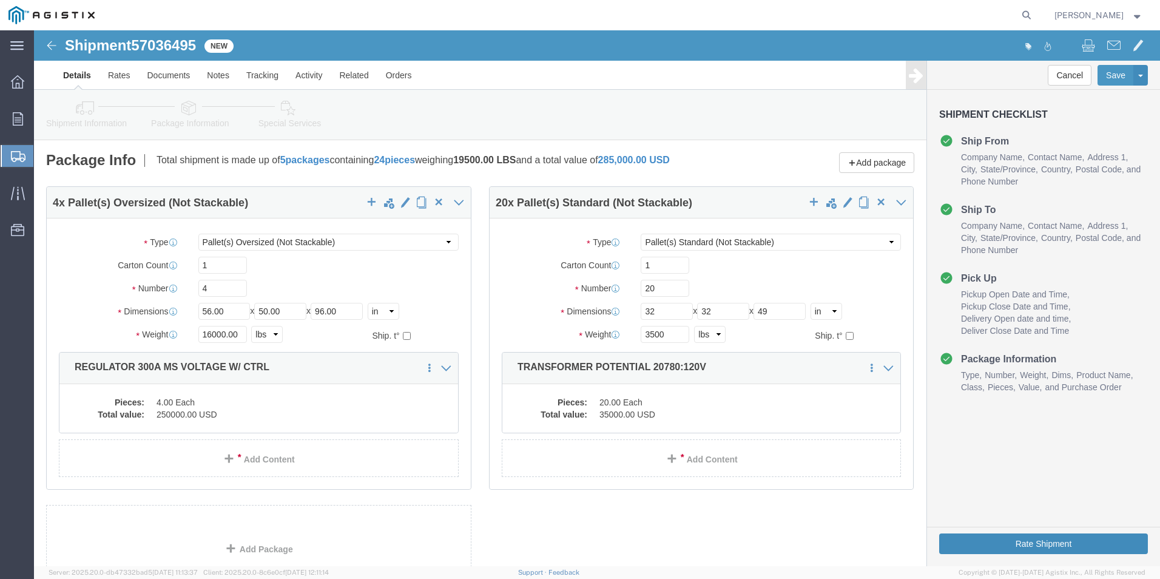
click button "Rate Shipment"
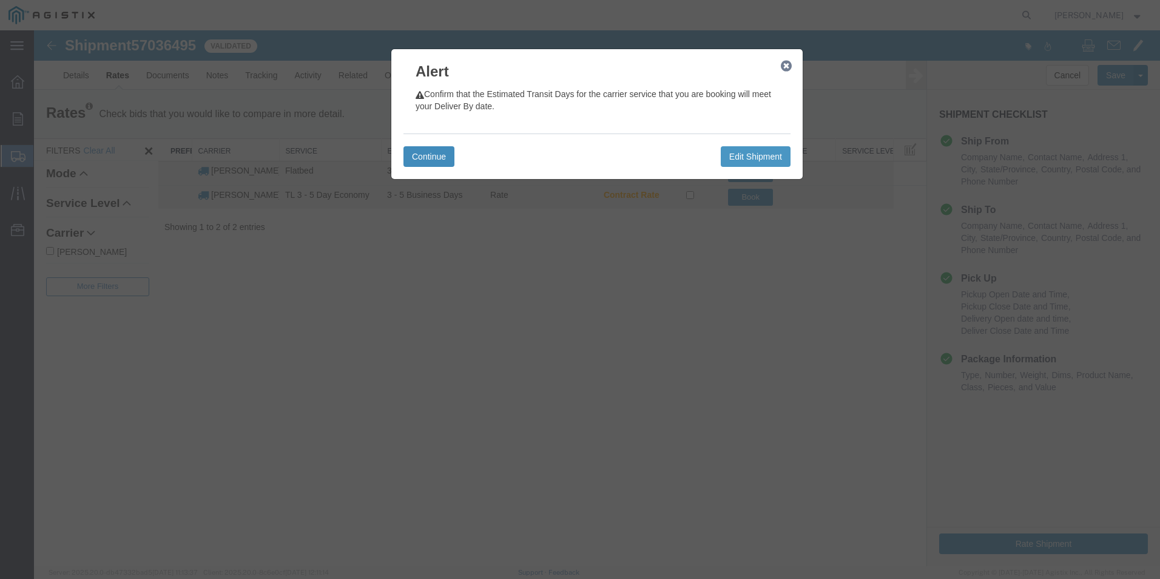
click at [409, 147] on button "Continue" at bounding box center [429, 156] width 51 height 21
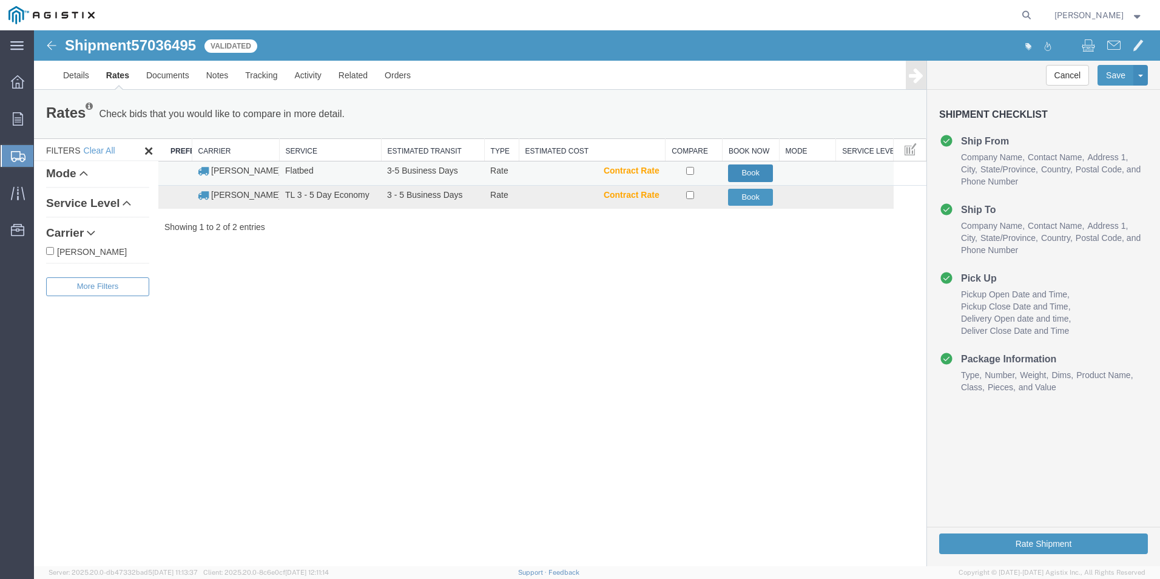
click at [761, 172] on button "Book" at bounding box center [750, 173] width 45 height 18
